Goal: Navigation & Orientation: Find specific page/section

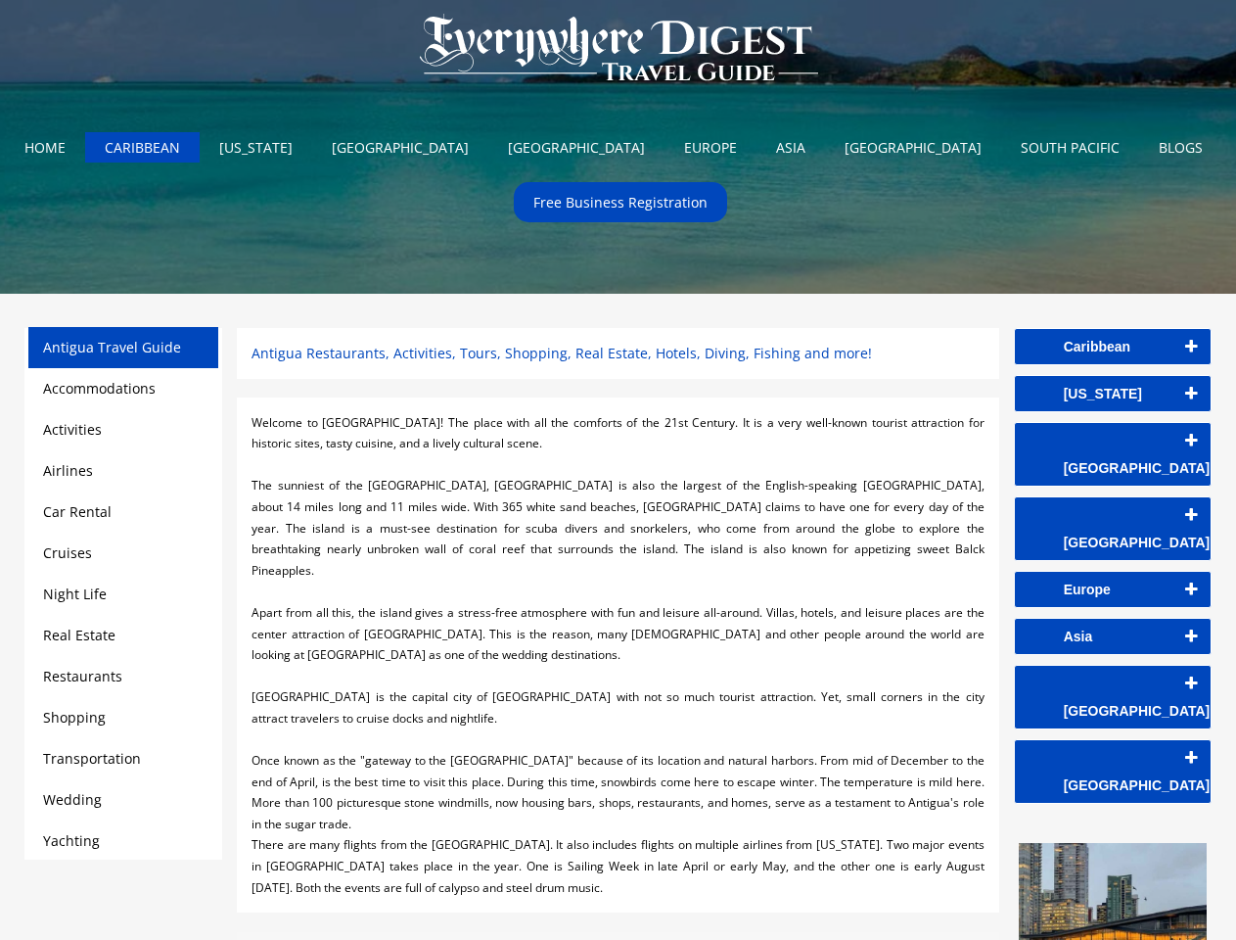
click at [618, 470] on div at bounding box center [618, 465] width 732 height 22
click at [619, 52] on img at bounding box center [618, 49] width 437 height 98
click at [1113, 346] on link "Caribbean" at bounding box center [1113, 346] width 196 height 35
click at [1113, 393] on link "[US_STATE]" at bounding box center [1113, 393] width 196 height 35
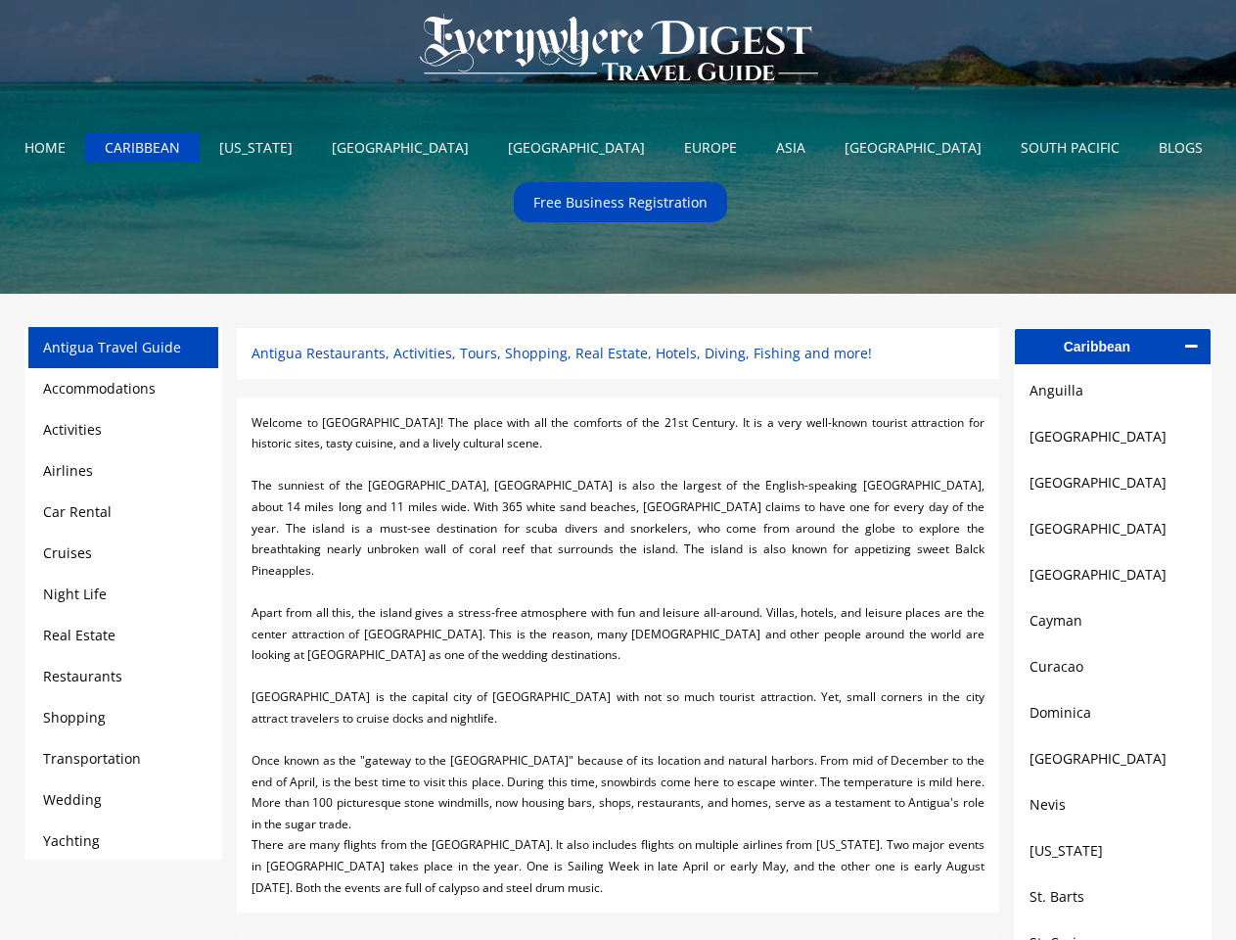
click at [1113, 440] on link "[GEOGRAPHIC_DATA]" at bounding box center [1113, 436] width 166 height 23
click at [1113, 487] on link "[GEOGRAPHIC_DATA]" at bounding box center [1113, 482] width 166 height 23
click at [1113, 534] on link "[GEOGRAPHIC_DATA]" at bounding box center [1113, 528] width 166 height 23
click at [1113, 581] on link "[GEOGRAPHIC_DATA]" at bounding box center [1113, 574] width 166 height 23
click at [1113, 628] on link "Cayman" at bounding box center [1113, 620] width 166 height 23
